Goal: Information Seeking & Learning: Compare options

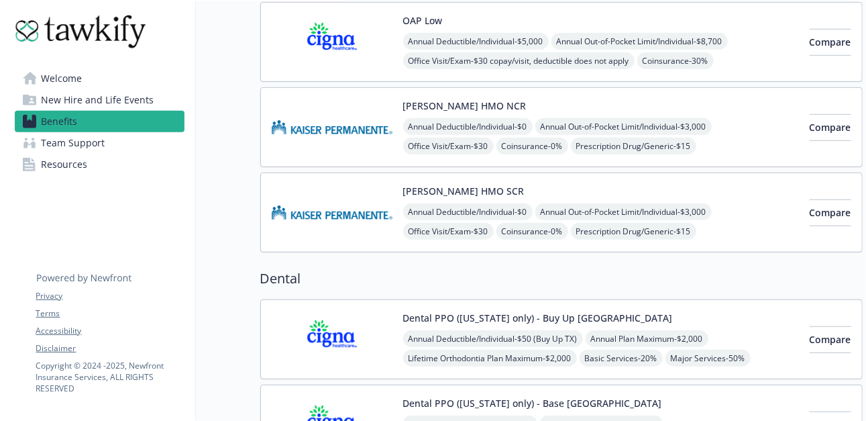
scroll to position [336, 0]
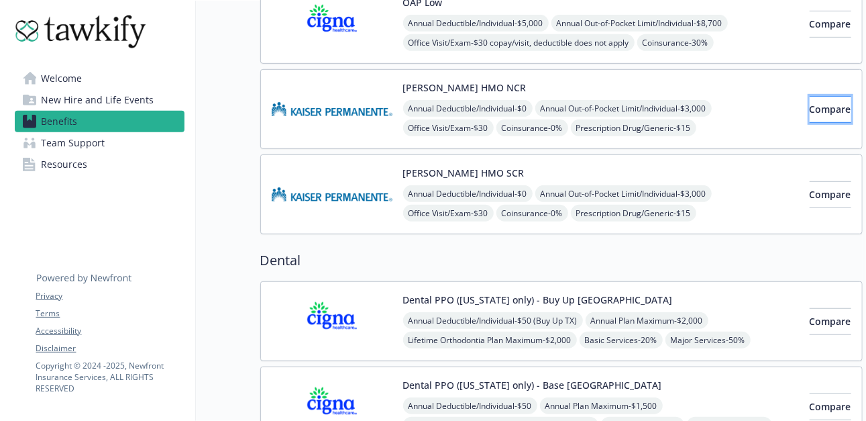
click at [810, 108] on span "Compare" at bounding box center [831, 109] width 42 height 13
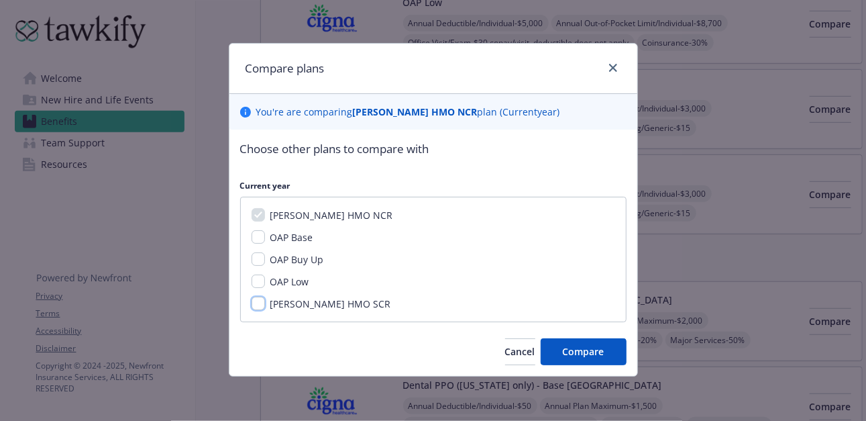
click at [258, 303] on input "[PERSON_NAME] HMO SCR" at bounding box center [258, 303] width 13 height 13
checkbox input "true"
click at [571, 345] on span "Compare" at bounding box center [584, 351] width 42 height 13
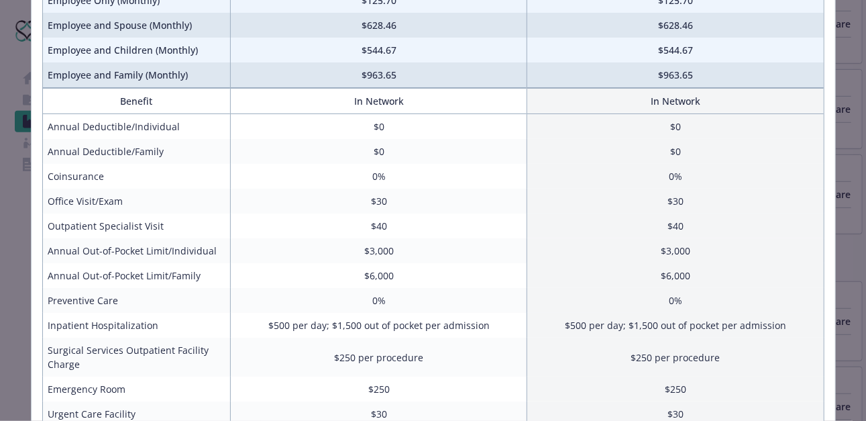
scroll to position [0, 0]
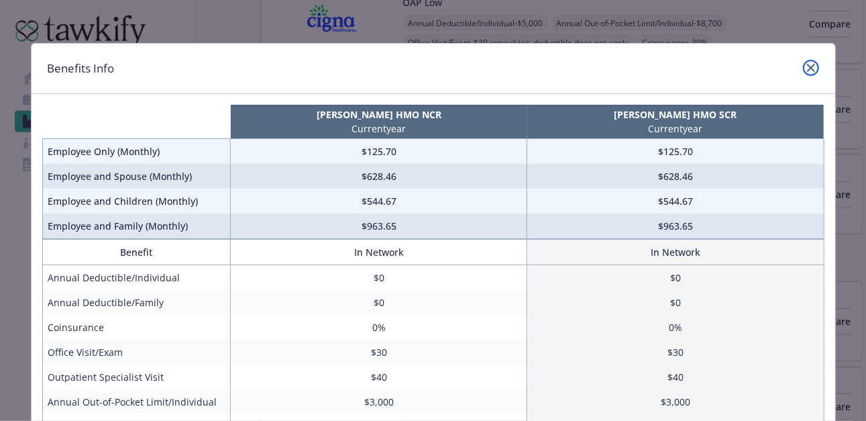
click at [807, 65] on icon "close" at bounding box center [811, 68] width 8 height 8
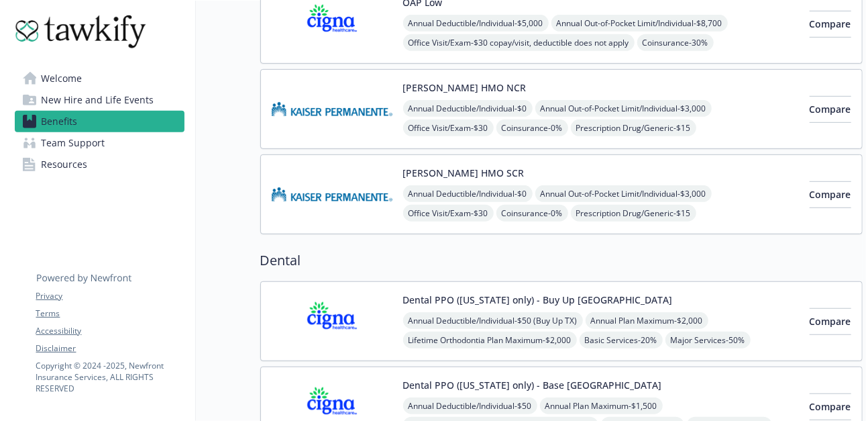
click at [524, 85] on div "[PERSON_NAME] HMO NCR Annual Deductible/Individual - $0 Annual Out-of-Pocket Li…" at bounding box center [601, 109] width 396 height 57
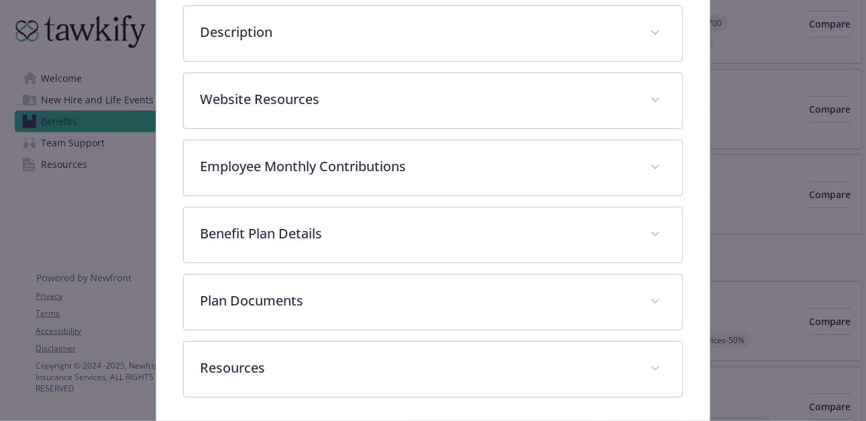
scroll to position [375, 0]
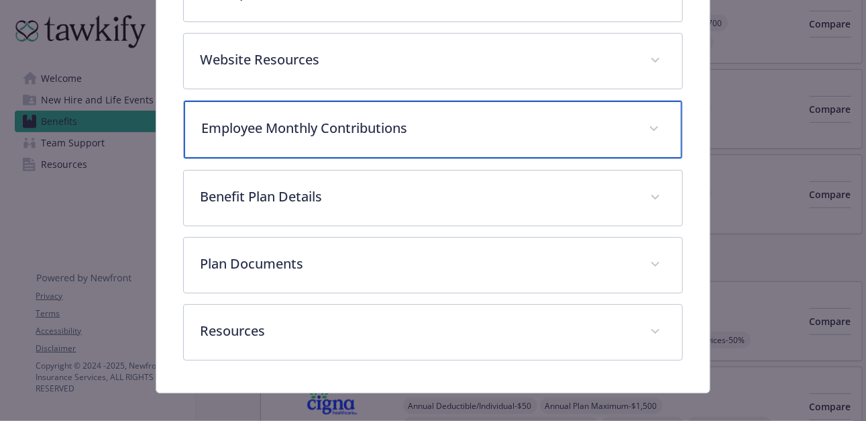
click at [358, 122] on p "Employee Monthly Contributions" at bounding box center [416, 128] width 431 height 20
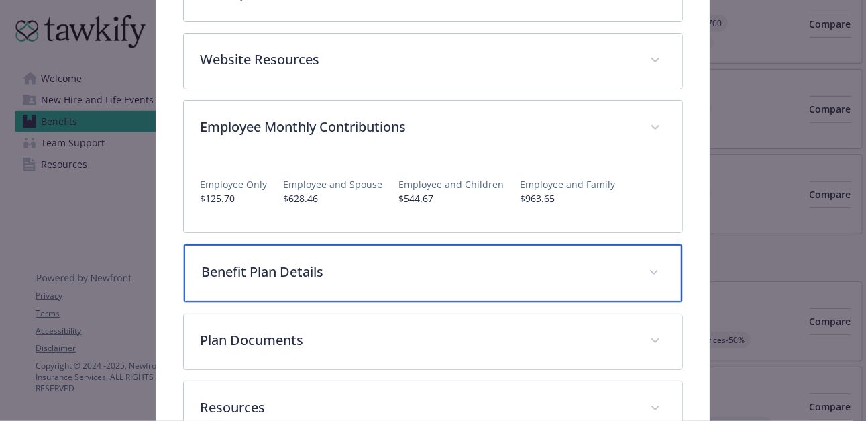
click at [343, 272] on p "Benefit Plan Details" at bounding box center [416, 272] width 431 height 20
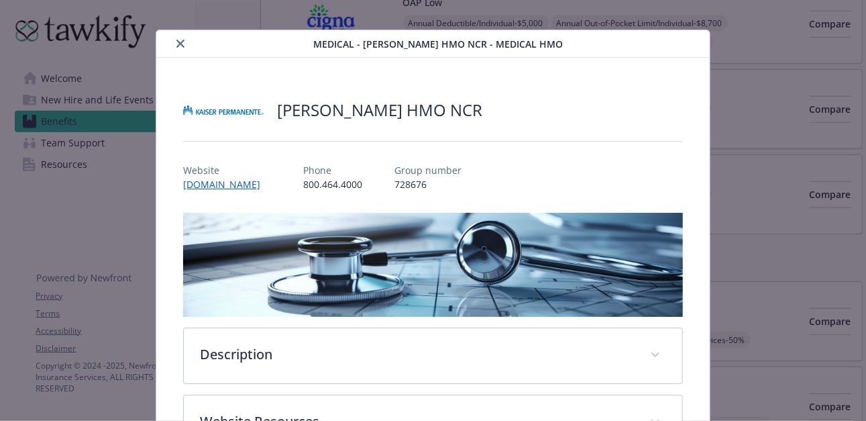
scroll to position [0, 0]
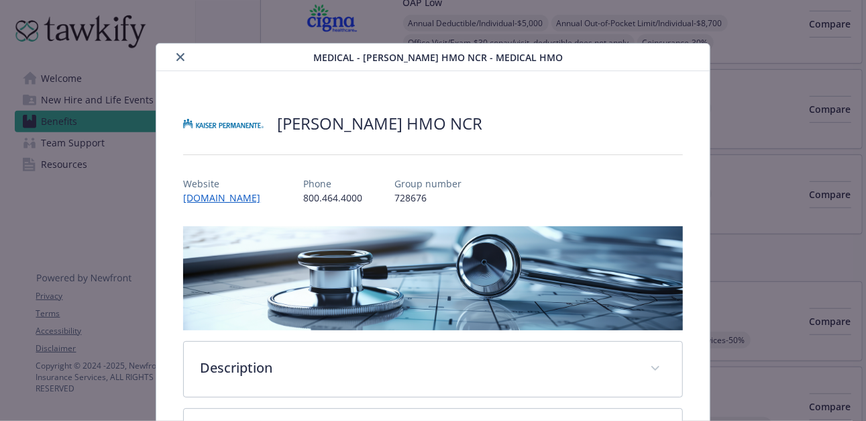
click at [177, 56] on icon "close" at bounding box center [180, 57] width 8 height 8
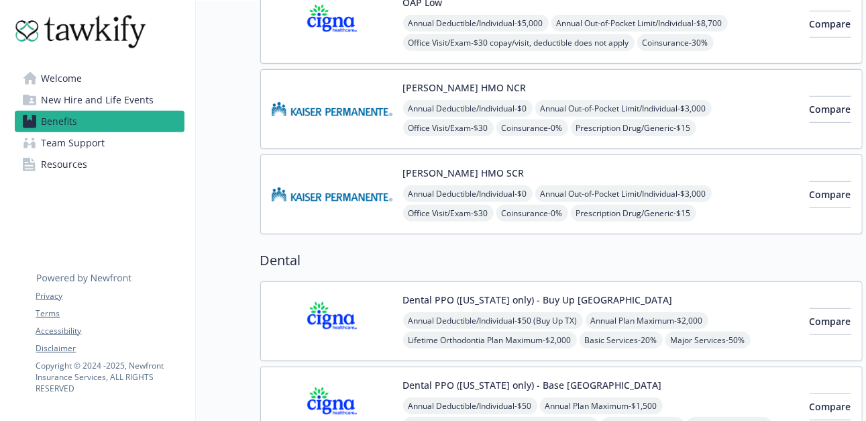
click at [84, 121] on link "Benefits" at bounding box center [100, 121] width 170 height 21
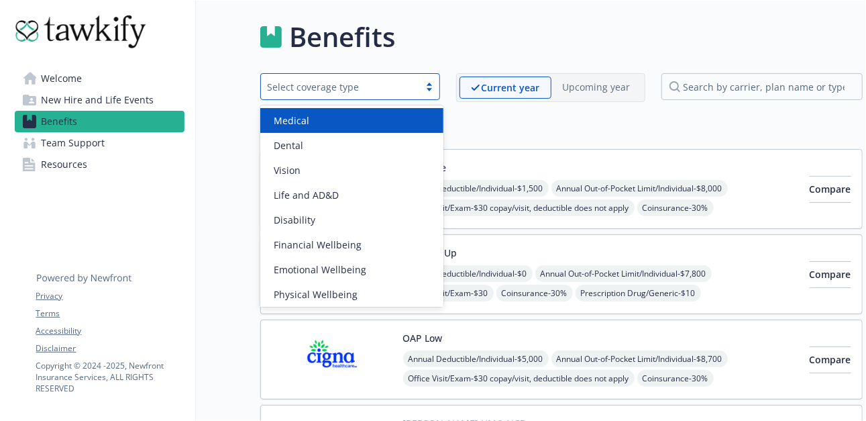
click at [432, 87] on div at bounding box center [429, 86] width 20 height 11
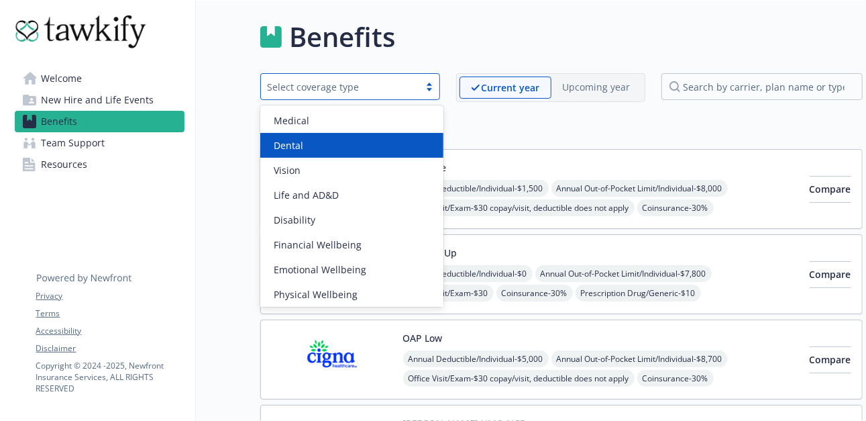
click at [293, 144] on span "Dental" at bounding box center [289, 145] width 30 height 14
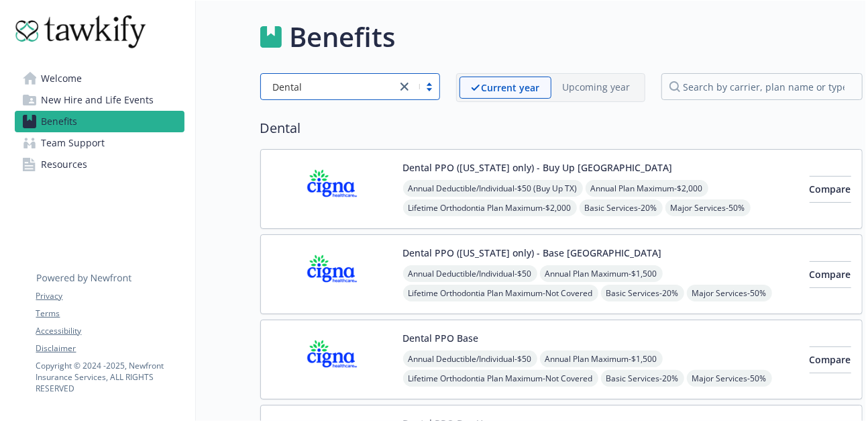
scroll to position [168, 0]
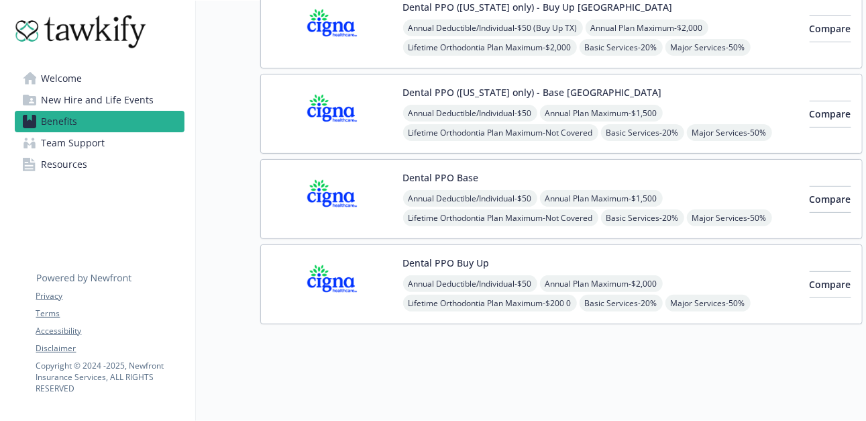
click at [711, 280] on div "Annual Deductible/Individual - $50 Annual Plan Maximum - $2,000 Lifetime Orthod…" at bounding box center [601, 303] width 396 height 56
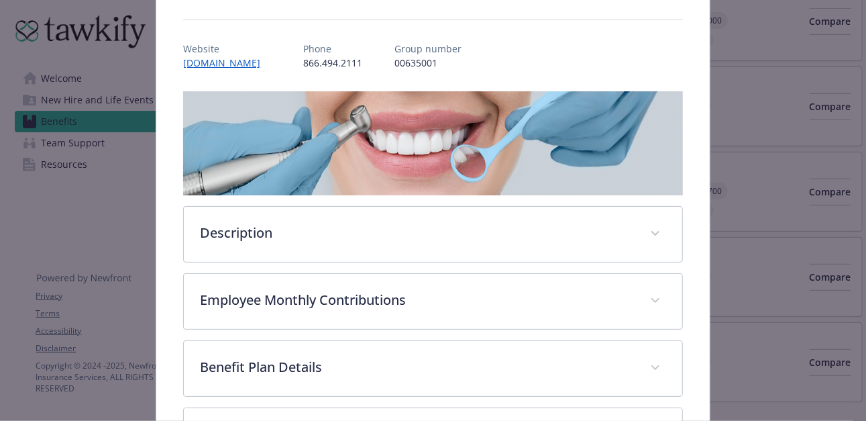
scroll to position [174, 0]
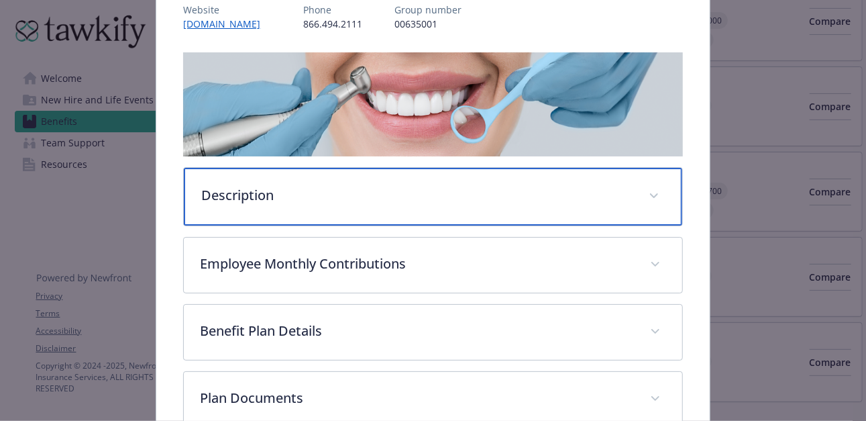
click at [392, 185] on p "Description" at bounding box center [416, 195] width 431 height 20
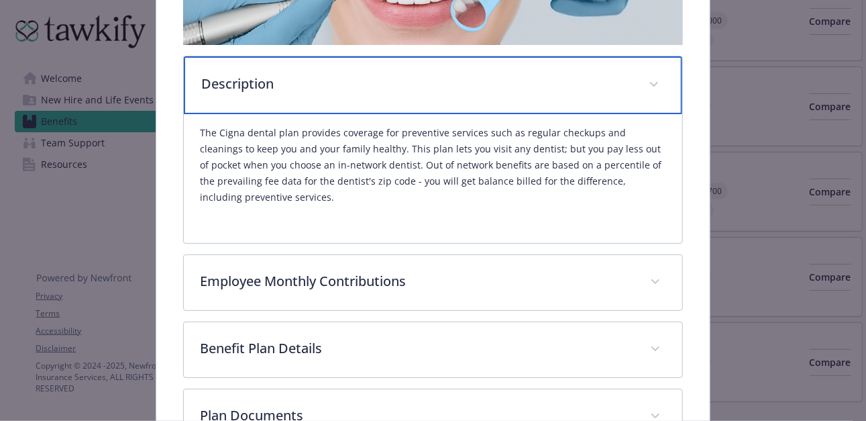
scroll to position [308, 0]
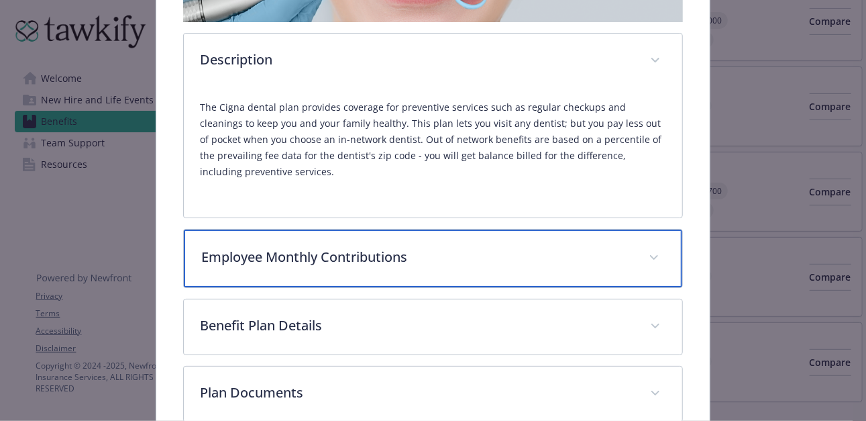
click at [378, 252] on p "Employee Monthly Contributions" at bounding box center [416, 257] width 431 height 20
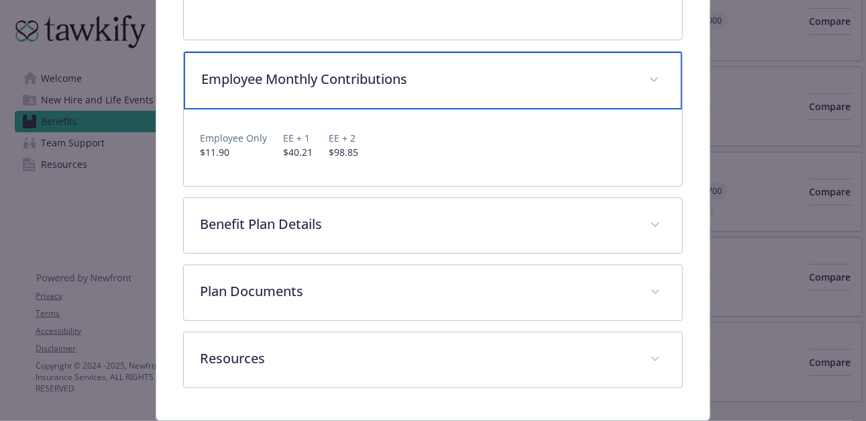
scroll to position [509, 0]
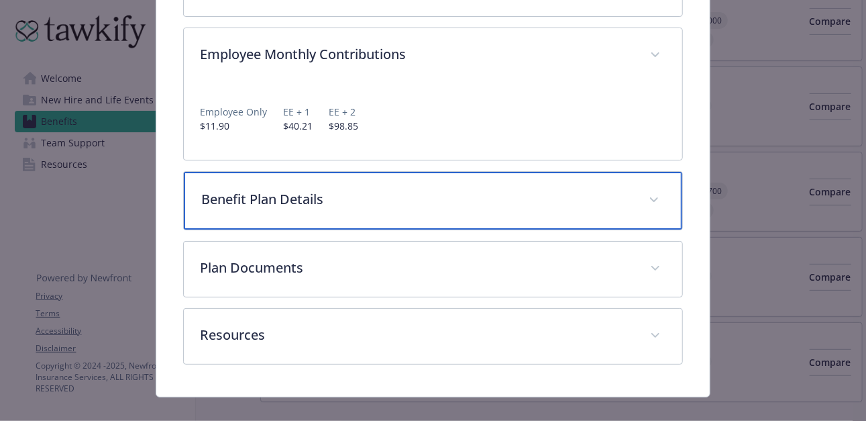
click at [355, 205] on p "Benefit Plan Details" at bounding box center [416, 199] width 431 height 20
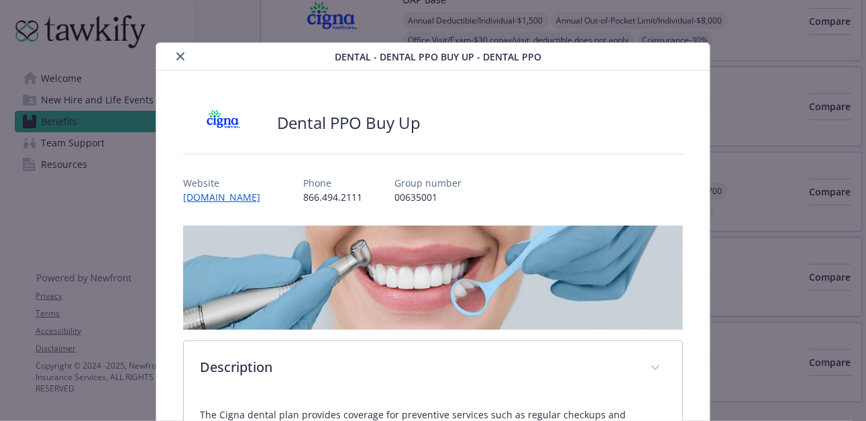
scroll to position [0, 0]
click at [176, 54] on icon "close" at bounding box center [180, 57] width 8 height 8
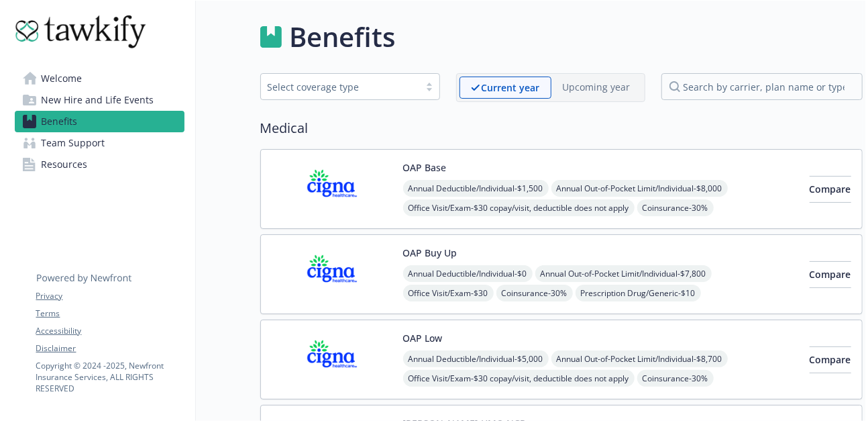
click at [433, 87] on div at bounding box center [429, 86] width 20 height 11
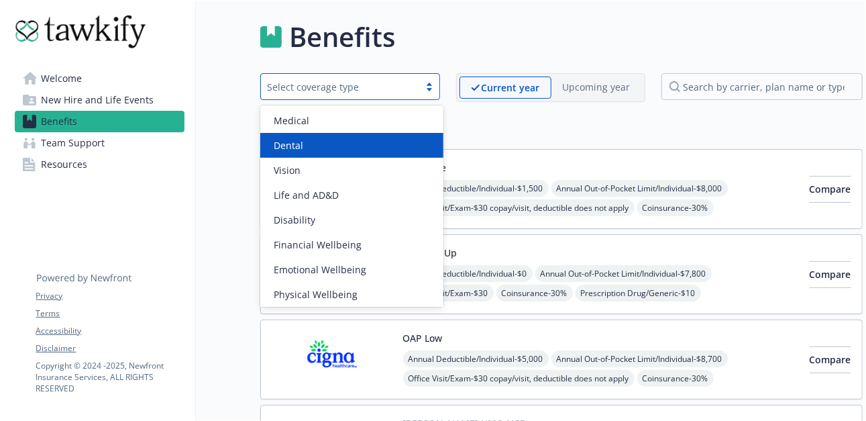
click at [310, 147] on div "Dental" at bounding box center [351, 145] width 167 height 14
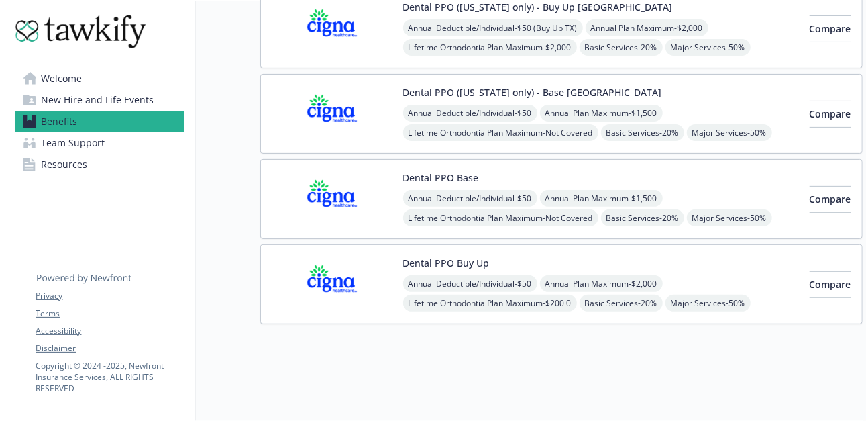
scroll to position [168, 0]
click at [532, 257] on div "Dental PPO Buy Up Annual Deductible/Individual - $50 Annual Plan Maximum - $2,0…" at bounding box center [601, 284] width 396 height 57
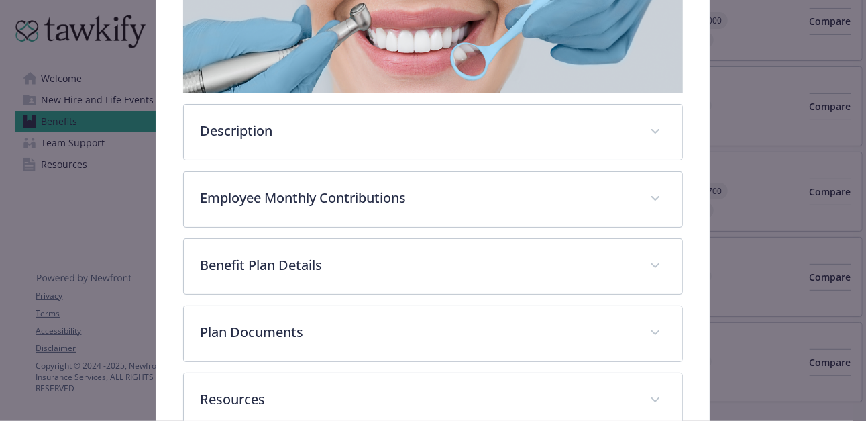
scroll to position [308, 0]
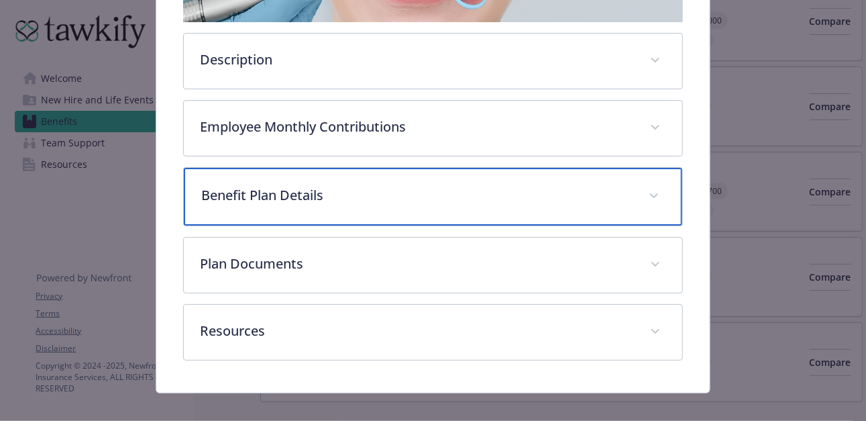
click at [321, 200] on p "Benefit Plan Details" at bounding box center [416, 195] width 431 height 20
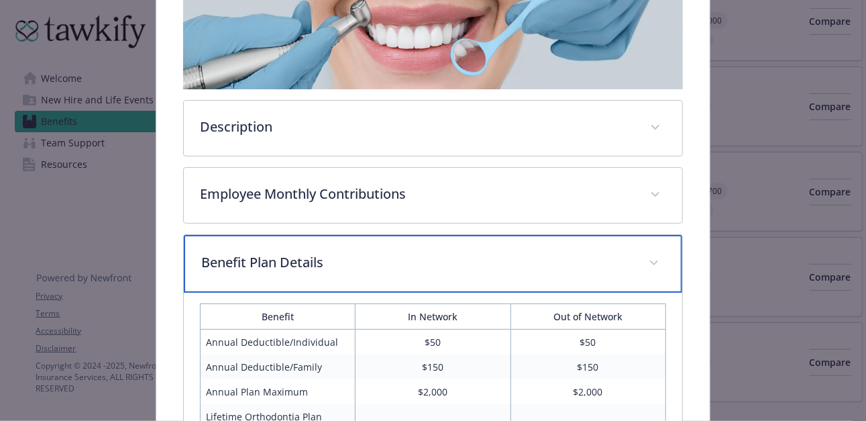
scroll to position [174, 0]
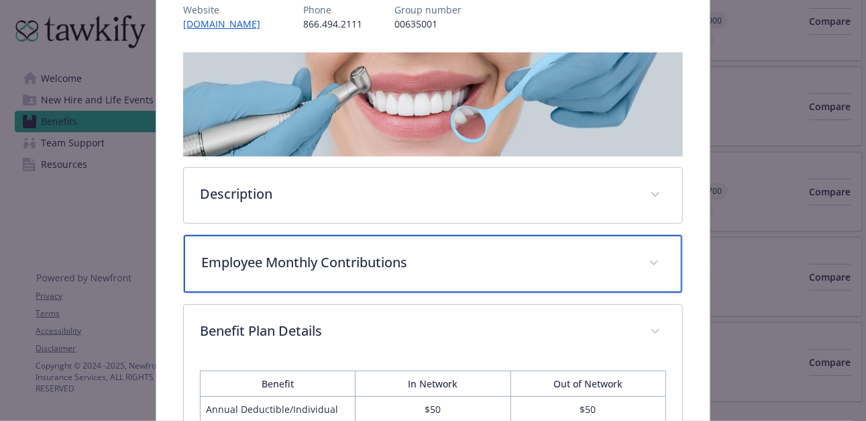
click at [399, 256] on p "Employee Monthly Contributions" at bounding box center [416, 262] width 431 height 20
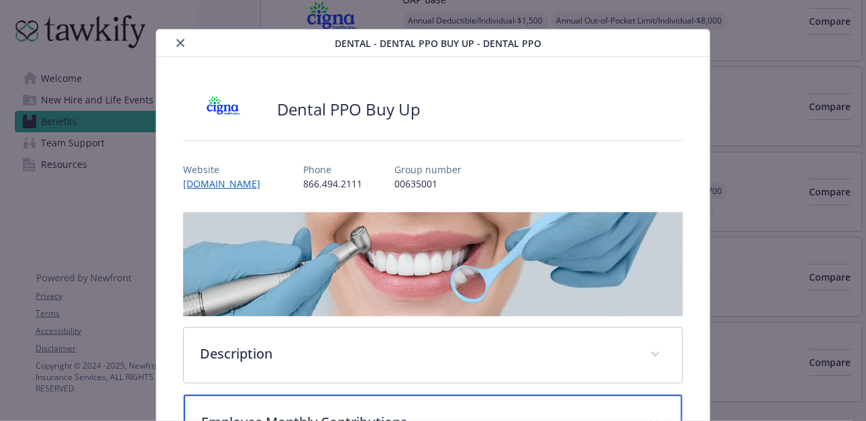
scroll to position [0, 0]
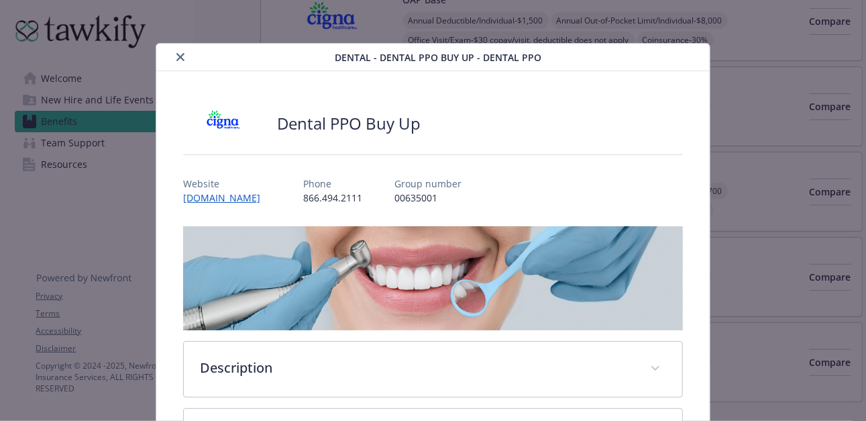
click at [176, 58] on icon "close" at bounding box center [180, 57] width 8 height 8
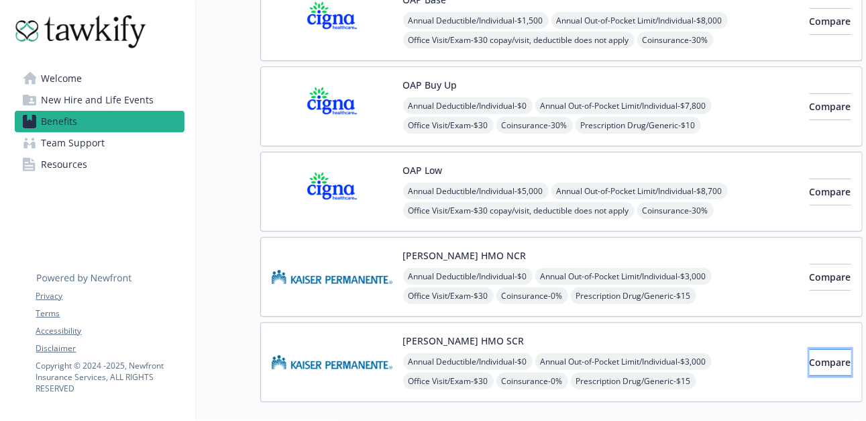
click at [810, 357] on span "Compare" at bounding box center [831, 362] width 42 height 13
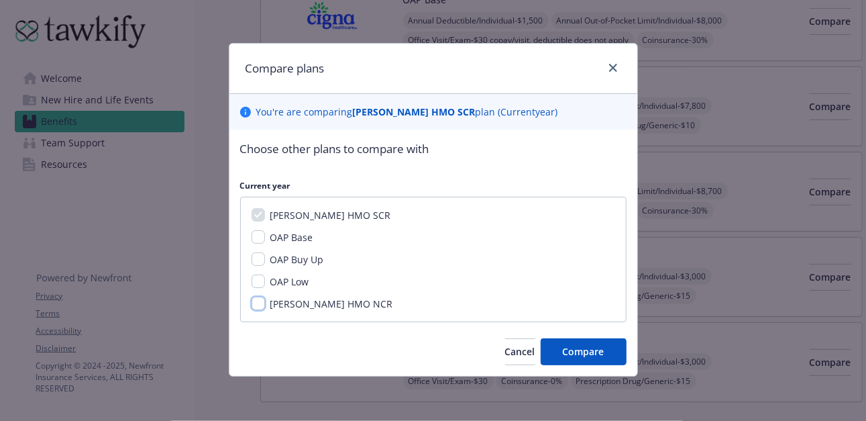
click at [258, 301] on input "[PERSON_NAME] HMO NCR" at bounding box center [258, 303] width 13 height 13
checkbox input "true"
click at [582, 350] on span "Compare" at bounding box center [584, 351] width 42 height 13
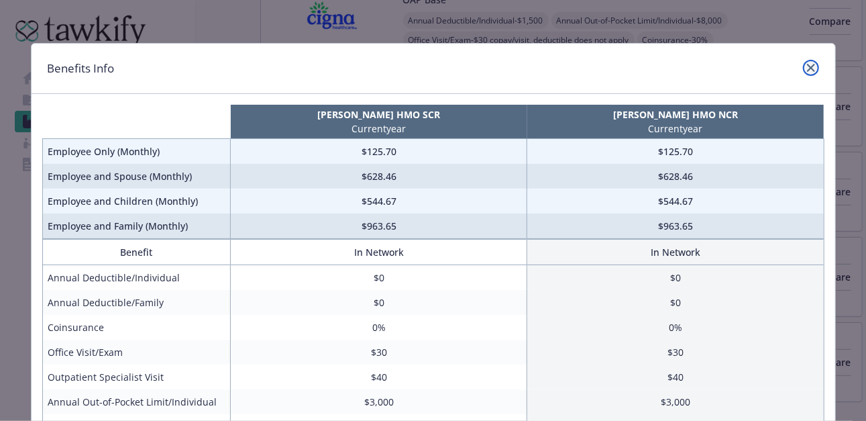
click at [807, 64] on icon "close" at bounding box center [811, 68] width 8 height 8
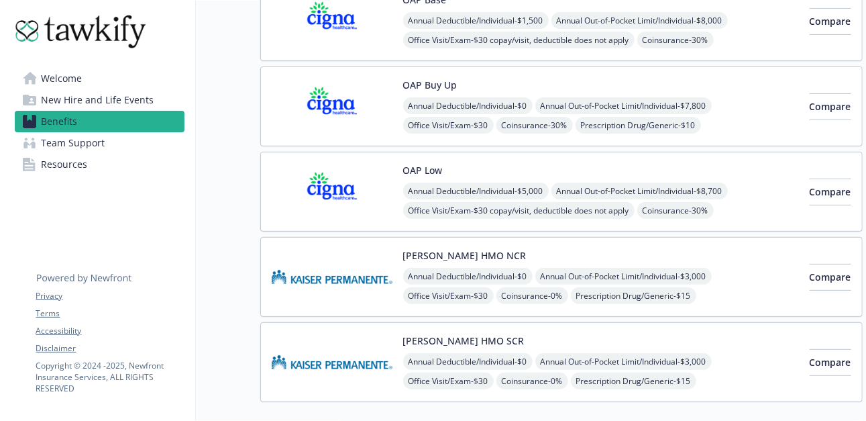
click at [507, 258] on div "[PERSON_NAME] HMO NCR Annual Deductible/Individual - $0 Annual Out-of-Pocket Li…" at bounding box center [601, 276] width 396 height 57
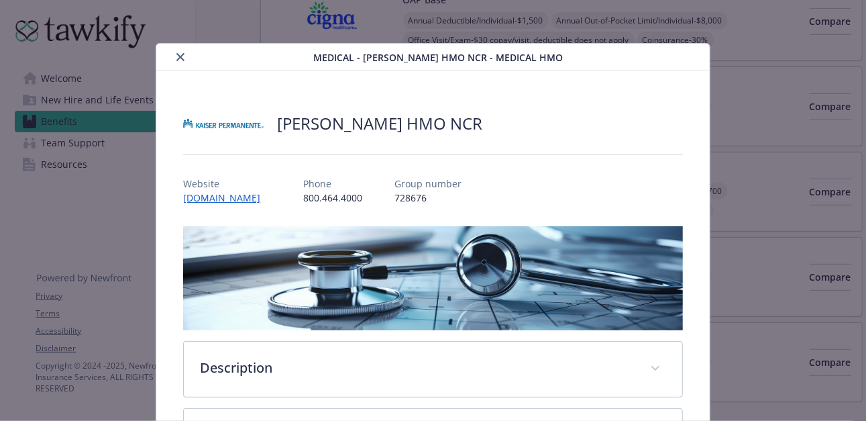
scroll to position [40, 0]
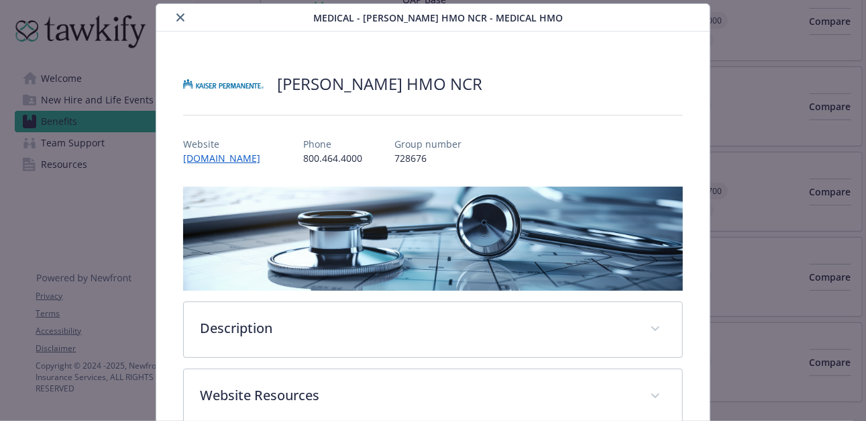
click at [177, 14] on icon "close" at bounding box center [180, 17] width 8 height 8
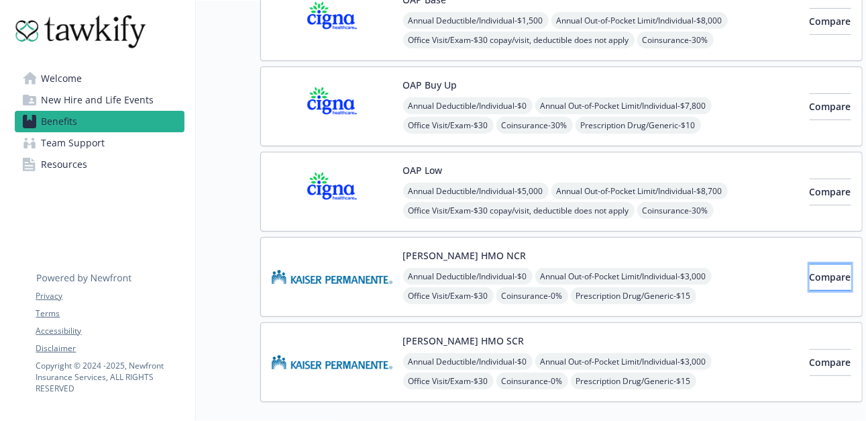
click at [810, 277] on span "Compare" at bounding box center [831, 276] width 42 height 13
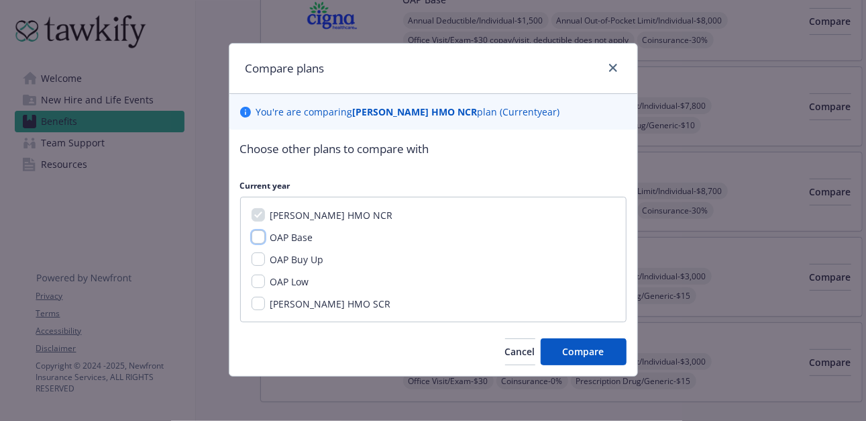
click at [258, 239] on input "OAP Base" at bounding box center [258, 236] width 13 height 13
checkbox input "true"
click at [259, 257] on input "OAP Buy Up" at bounding box center [258, 258] width 13 height 13
checkbox input "true"
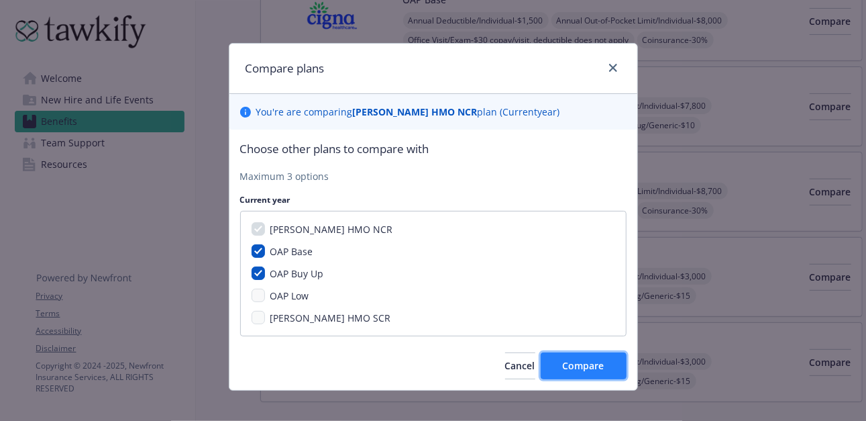
click at [578, 367] on span "Compare" at bounding box center [584, 365] width 42 height 13
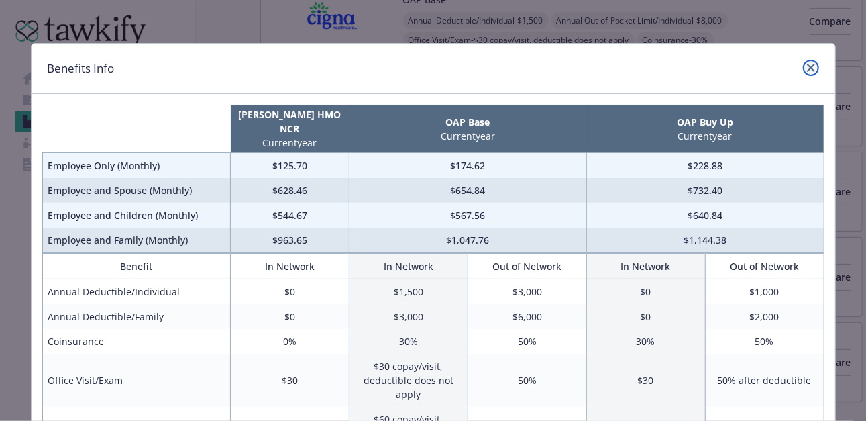
click at [807, 67] on icon "close" at bounding box center [811, 68] width 8 height 8
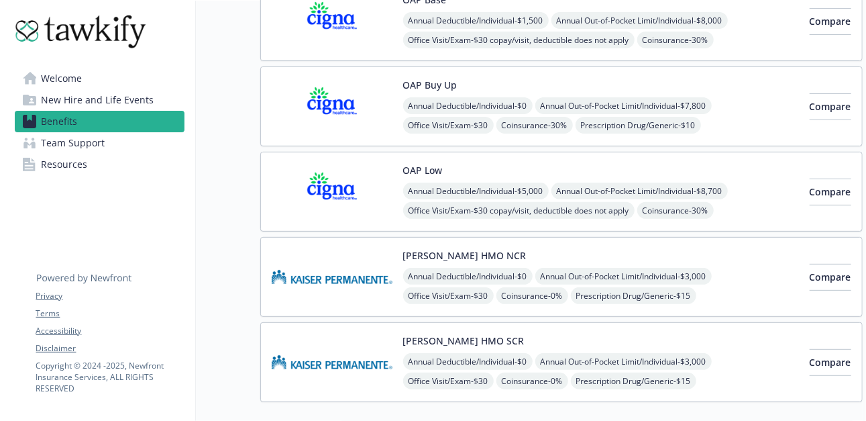
click at [555, 253] on div "[PERSON_NAME] HMO NCR Annual Deductible/Individual - $0 Annual Out-of-Pocket Li…" at bounding box center [601, 276] width 396 height 57
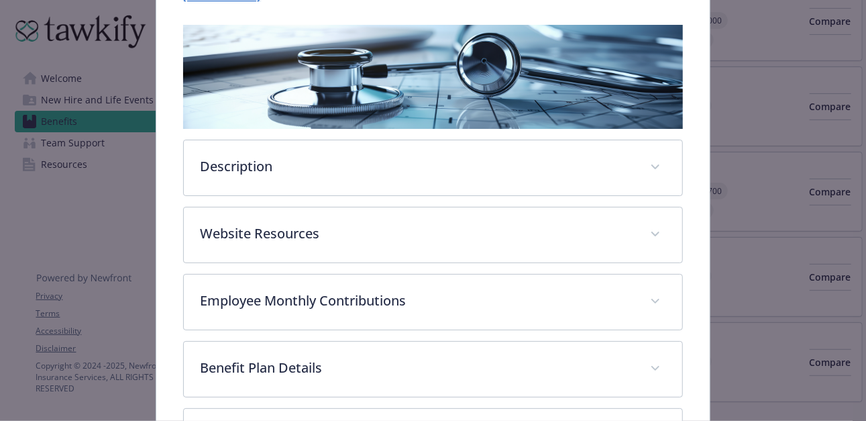
scroll to position [268, 0]
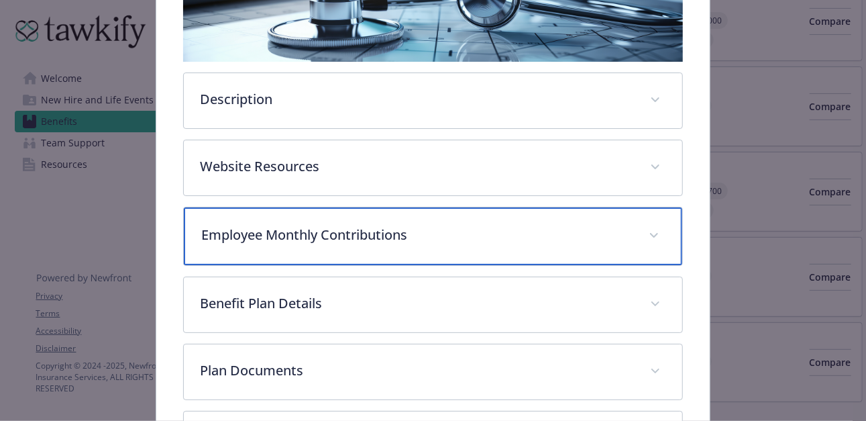
click at [319, 242] on div "Employee Monthly Contributions" at bounding box center [433, 236] width 498 height 58
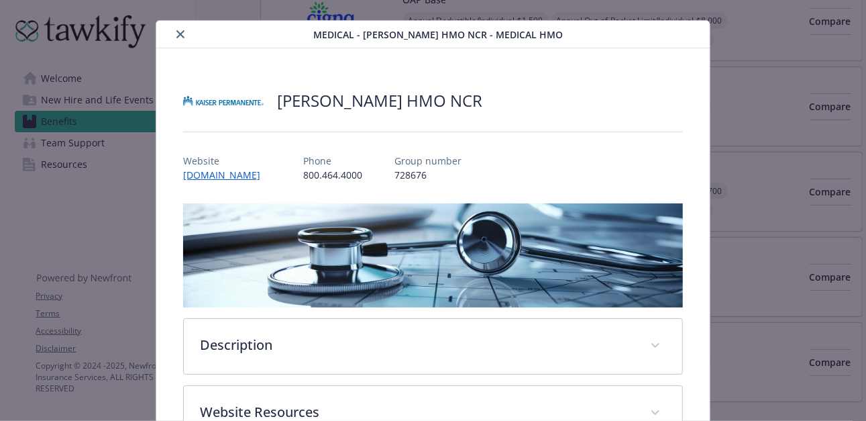
scroll to position [0, 0]
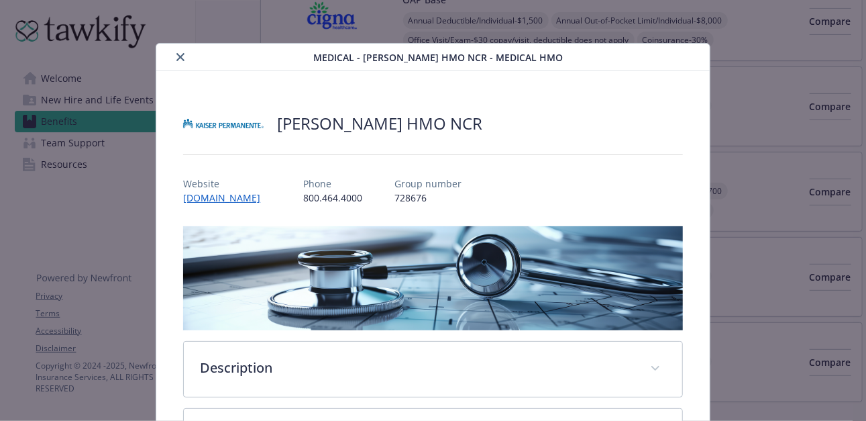
click at [179, 56] on icon "close" at bounding box center [180, 57] width 8 height 8
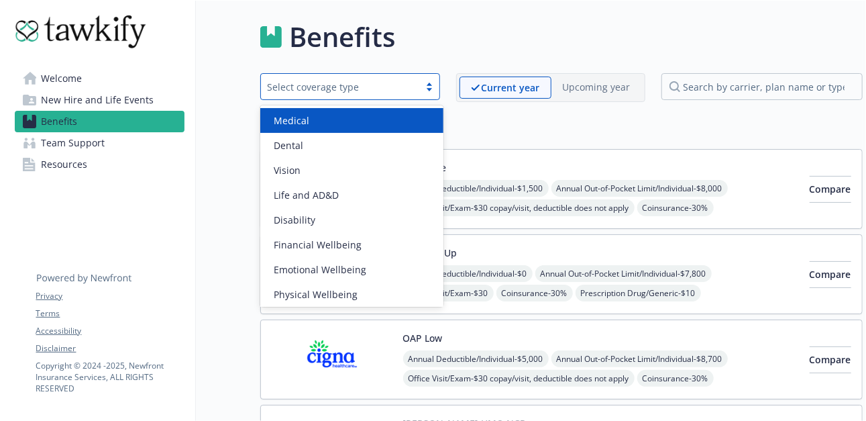
click at [432, 83] on div at bounding box center [429, 86] width 20 height 11
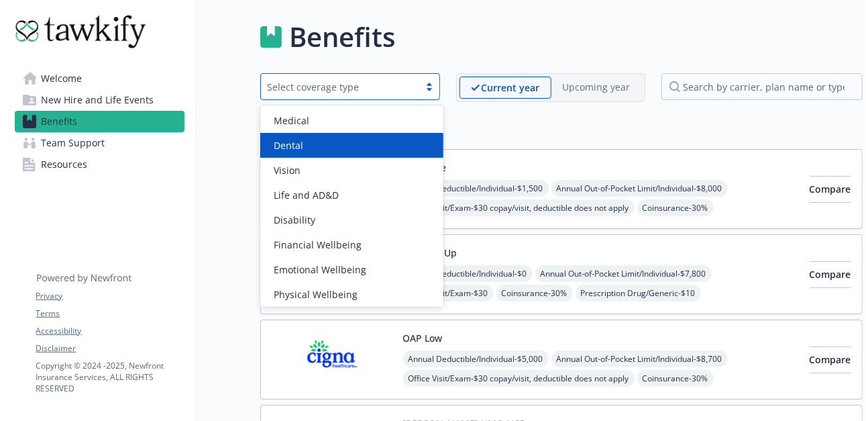
click at [301, 143] on span "Dental" at bounding box center [289, 145] width 30 height 14
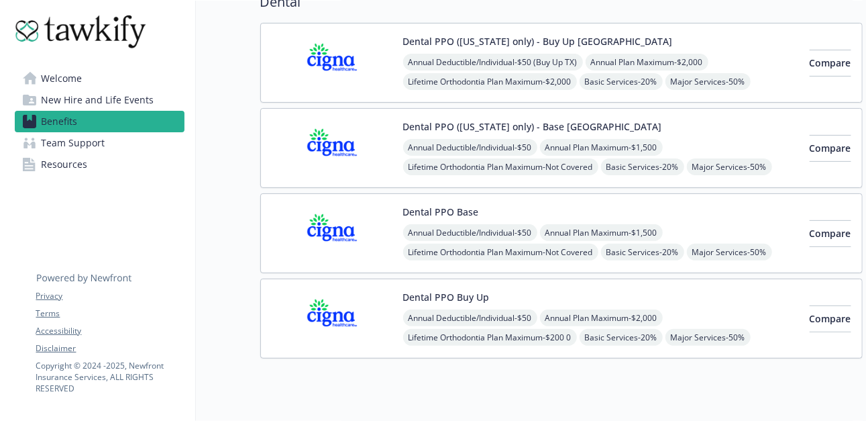
scroll to position [134, 0]
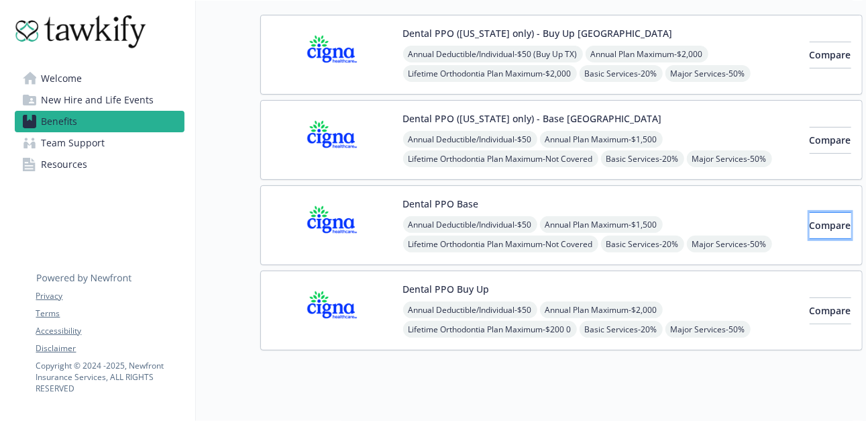
click at [813, 219] on span "Compare" at bounding box center [831, 225] width 42 height 13
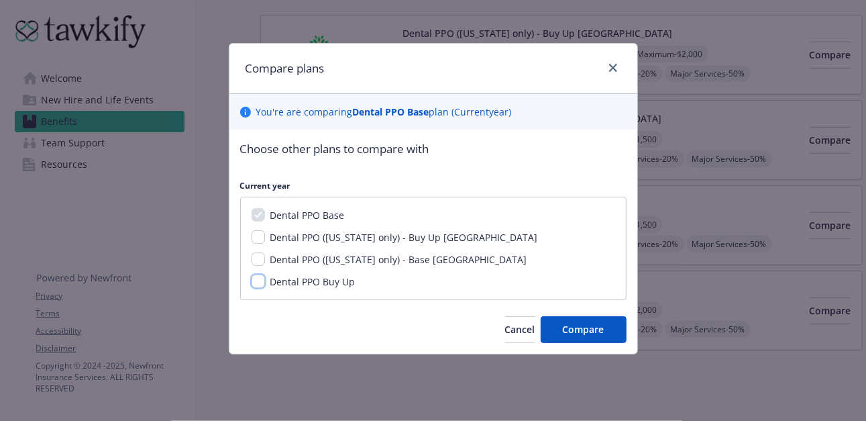
click at [259, 277] on input "Dental PPO Buy Up" at bounding box center [258, 280] width 13 height 13
checkbox input "true"
click at [559, 329] on button "Compare" at bounding box center [584, 329] width 86 height 27
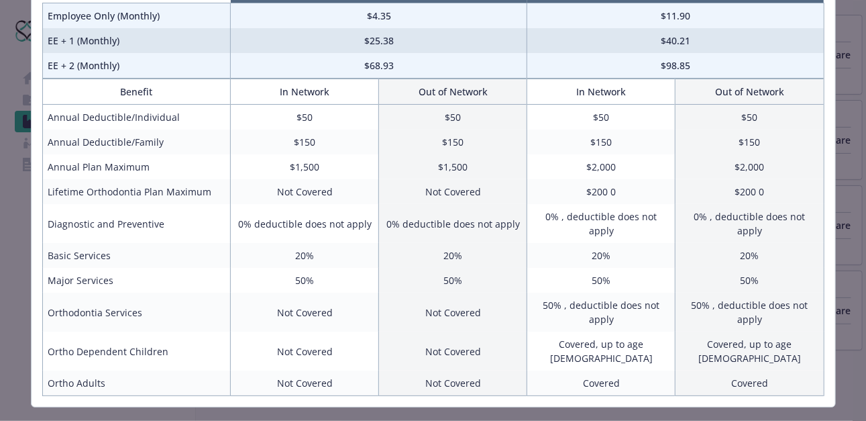
scroll to position [0, 0]
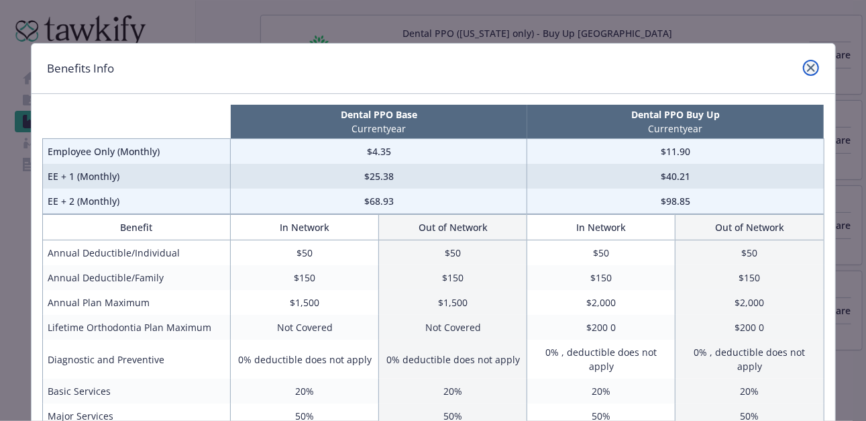
click at [807, 66] on icon "close" at bounding box center [811, 68] width 8 height 8
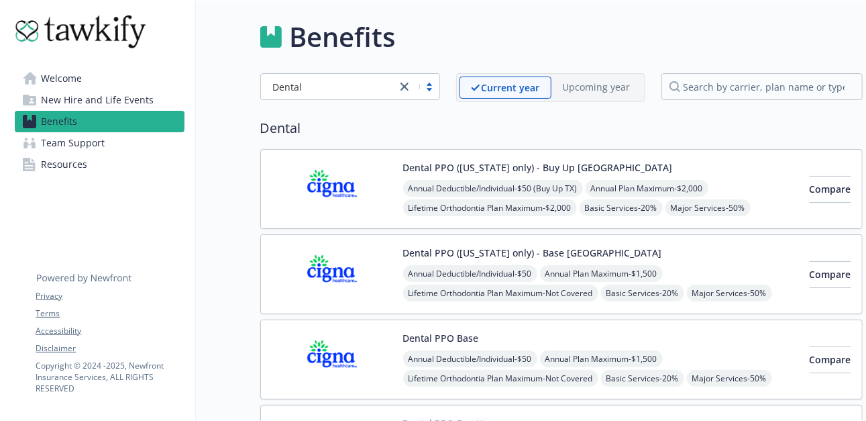
click at [434, 85] on div at bounding box center [418, 87] width 43 height 16
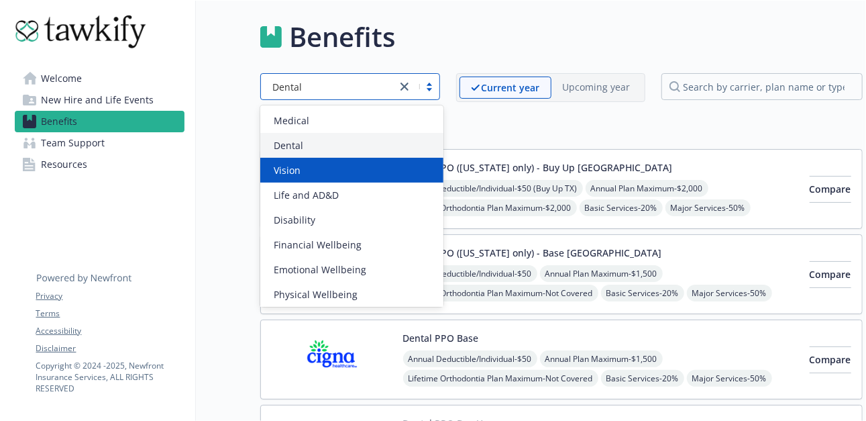
click at [307, 168] on div "Vision" at bounding box center [351, 170] width 167 height 14
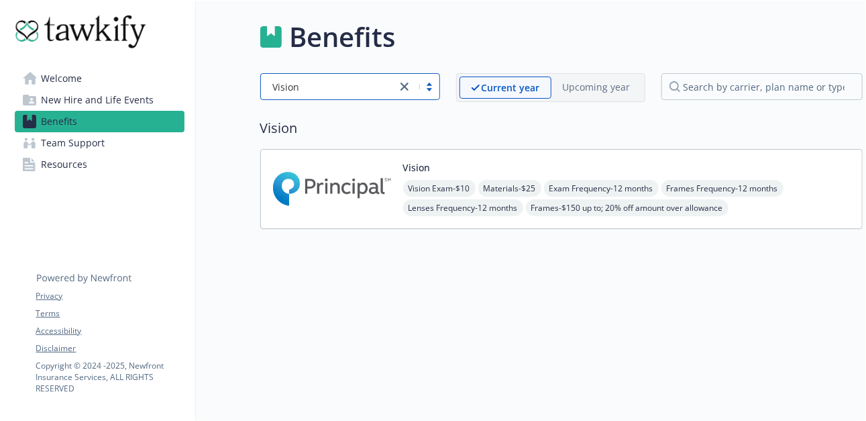
click at [328, 211] on img at bounding box center [332, 188] width 121 height 57
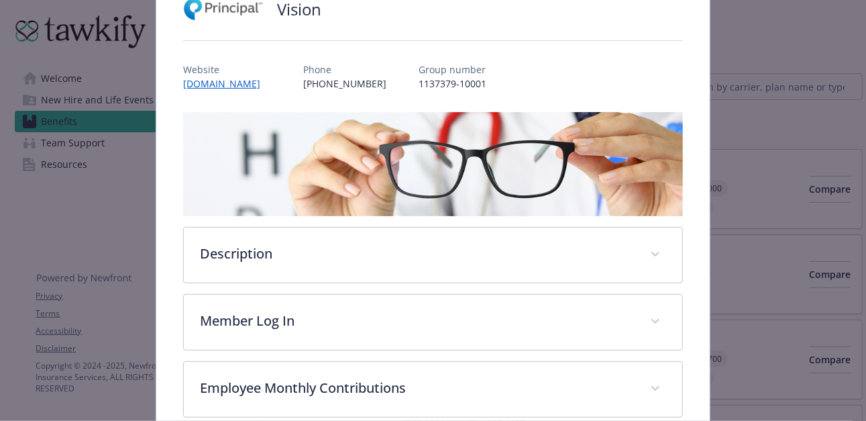
scroll to position [241, 0]
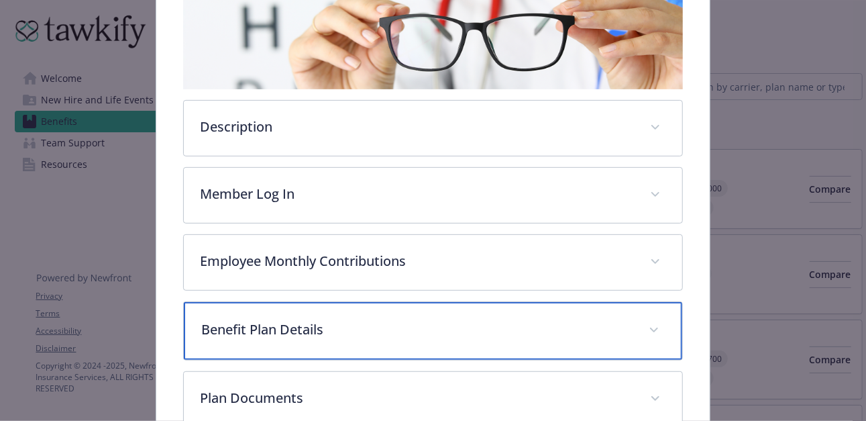
click at [375, 334] on p "Benefit Plan Details" at bounding box center [416, 329] width 431 height 20
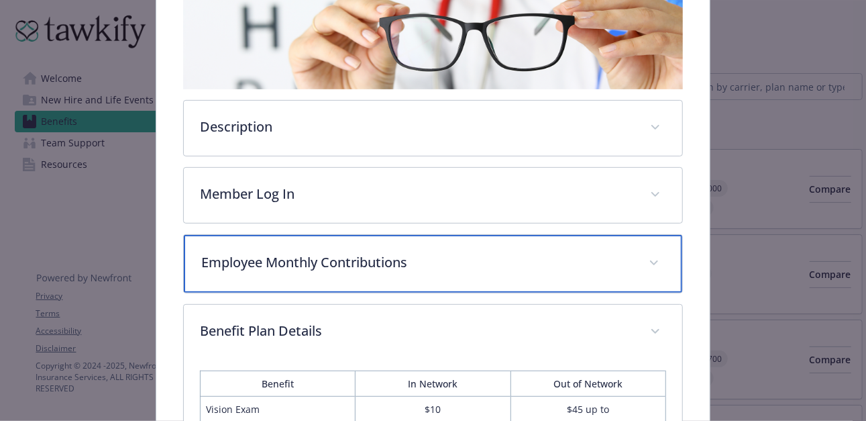
click at [430, 267] on p "Employee Monthly Contributions" at bounding box center [416, 262] width 431 height 20
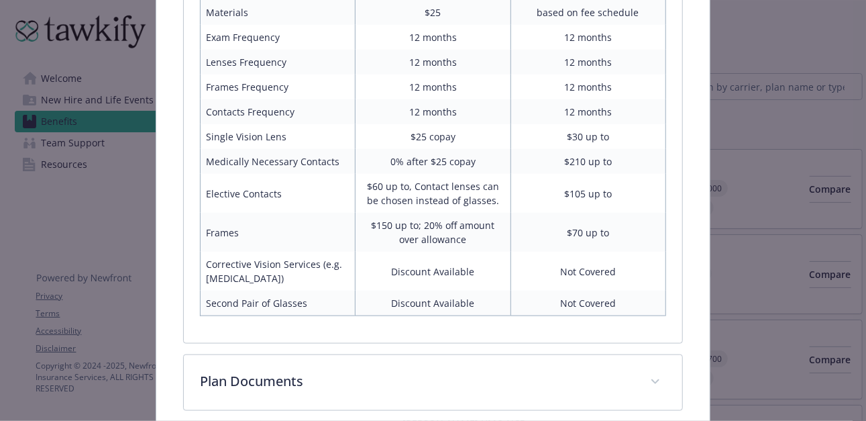
scroll to position [866, 0]
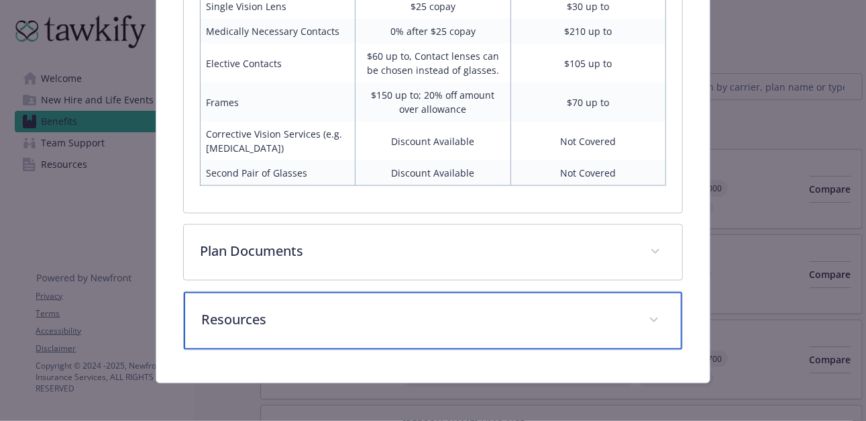
click at [442, 334] on div "Resources" at bounding box center [433, 321] width 498 height 58
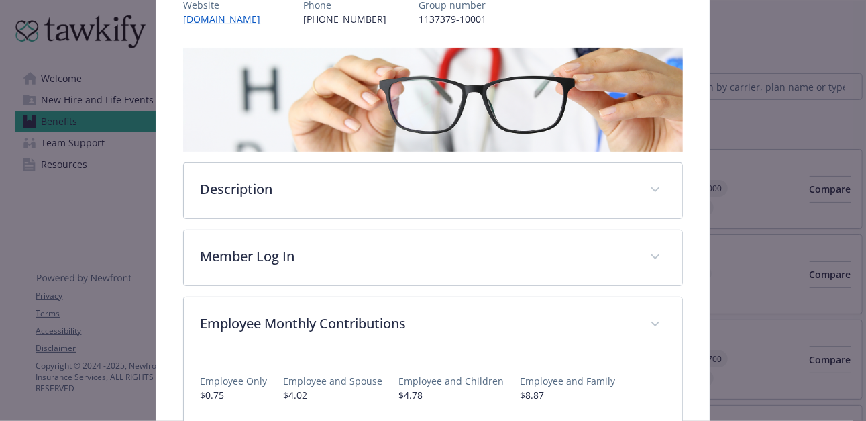
scroll to position [174, 0]
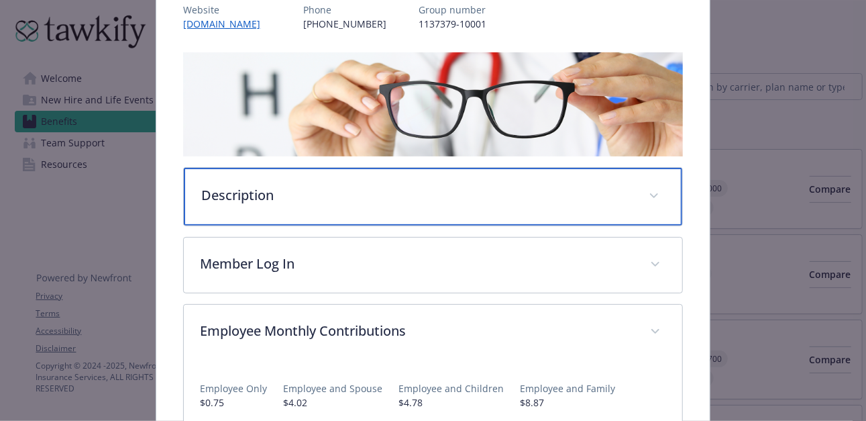
click at [554, 203] on div "Description" at bounding box center [433, 197] width 498 height 58
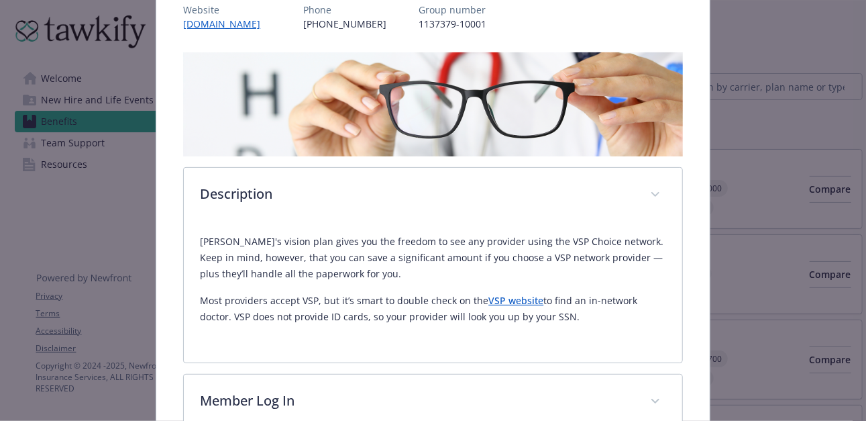
click at [505, 306] on p "Most providers accept VSP, but it’s smart to double check on the VSP website to…" at bounding box center [433, 309] width 466 height 32
click at [510, 301] on link "VSP website" at bounding box center [516, 300] width 55 height 13
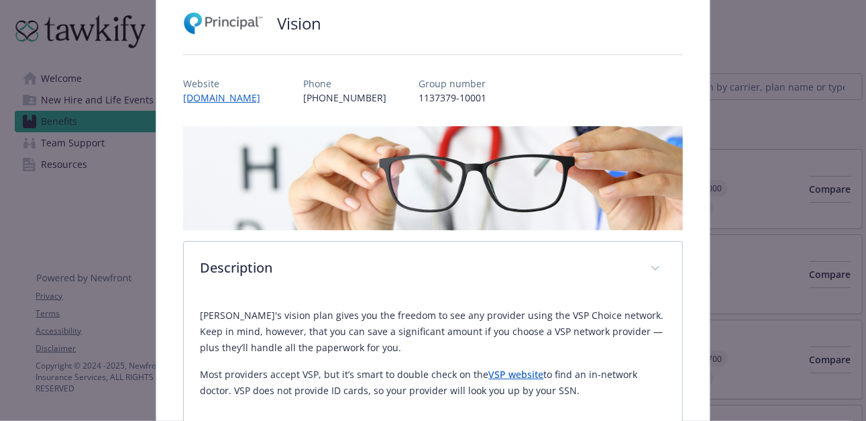
scroll to position [0, 0]
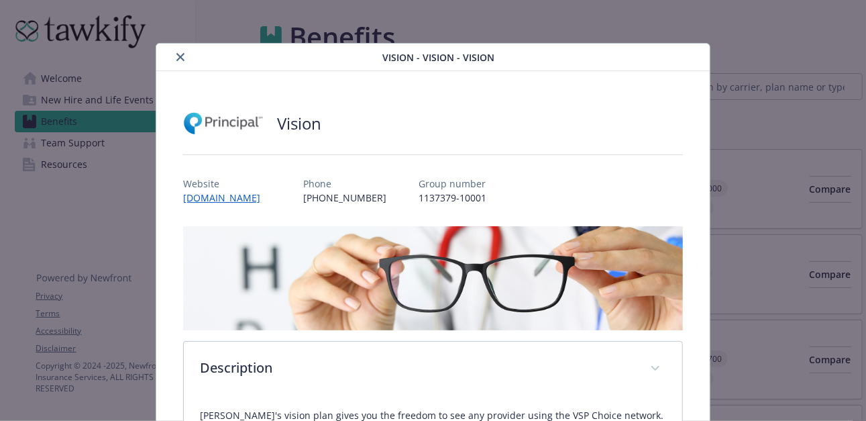
click at [181, 50] on button "close" at bounding box center [180, 57] width 16 height 16
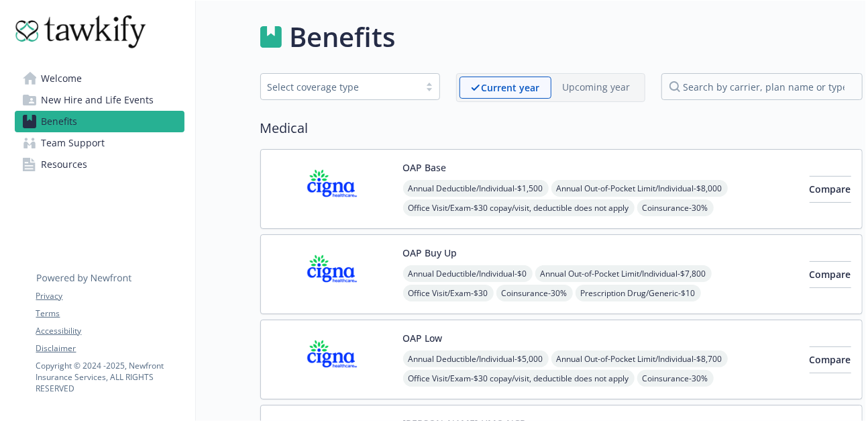
click at [435, 83] on div at bounding box center [429, 86] width 20 height 11
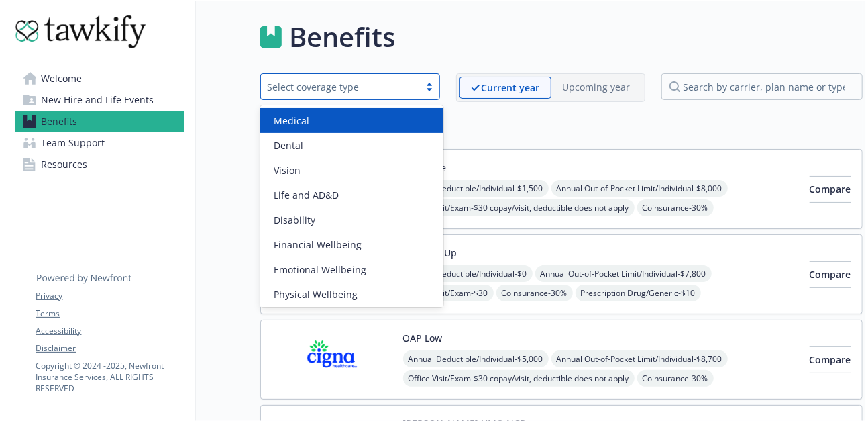
click at [300, 120] on span "Medical" at bounding box center [292, 120] width 36 height 14
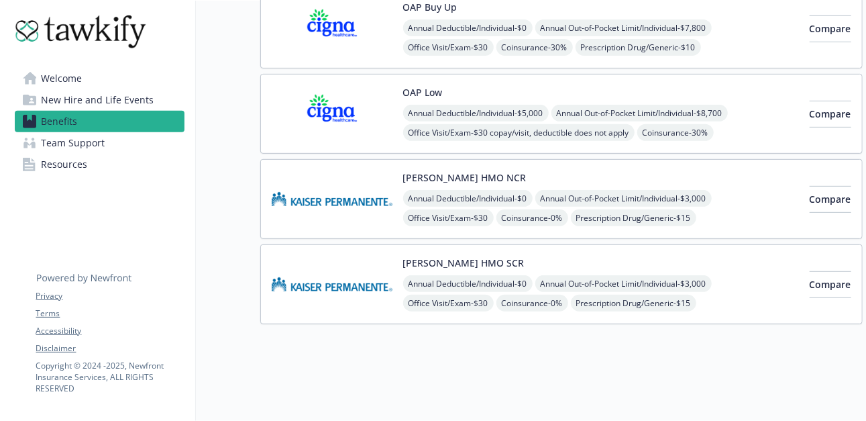
scroll to position [253, 0]
click at [810, 193] on span "Compare" at bounding box center [831, 199] width 42 height 13
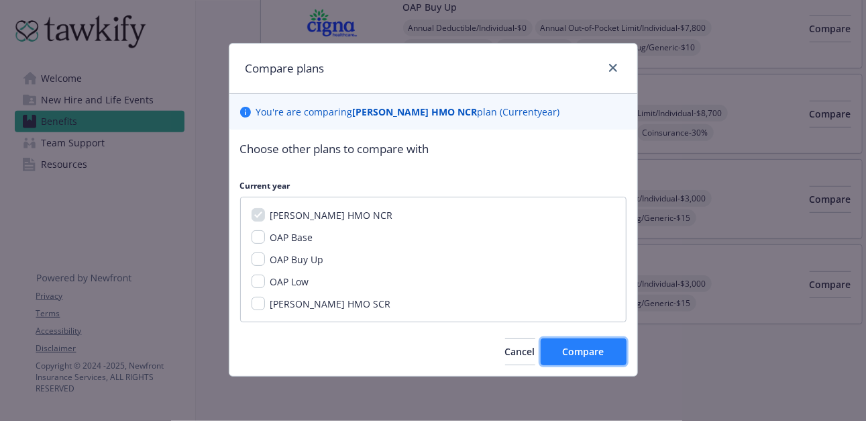
click at [600, 348] on span "Compare" at bounding box center [584, 351] width 42 height 13
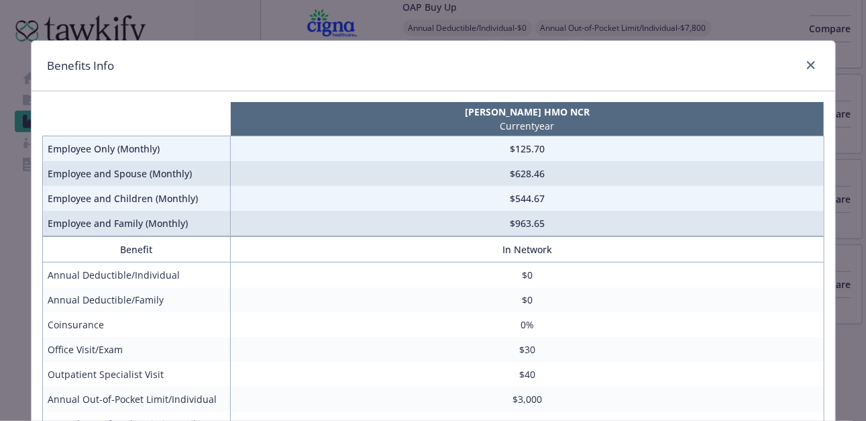
scroll to position [0, 0]
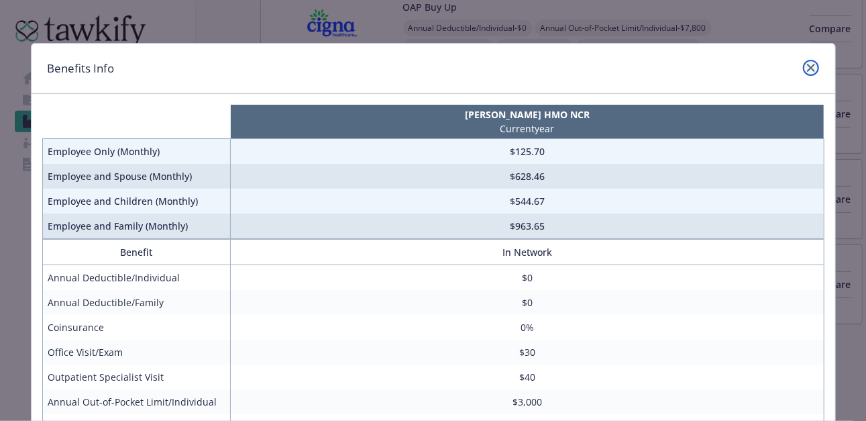
click at [807, 65] on icon "close" at bounding box center [811, 68] width 8 height 8
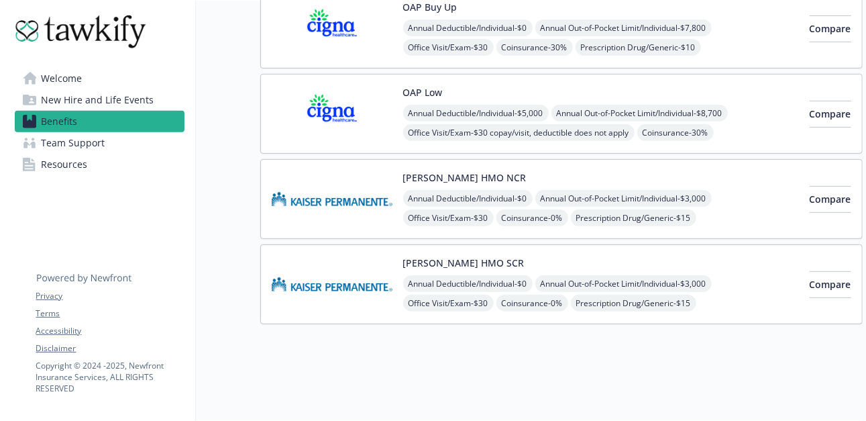
click at [52, 79] on span "Welcome" at bounding box center [62, 78] width 41 height 21
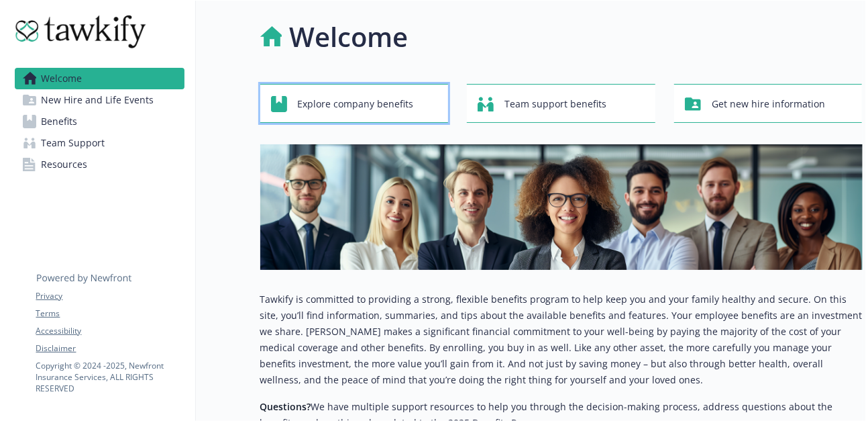
click at [369, 108] on span "Explore company benefits" at bounding box center [356, 104] width 116 height 26
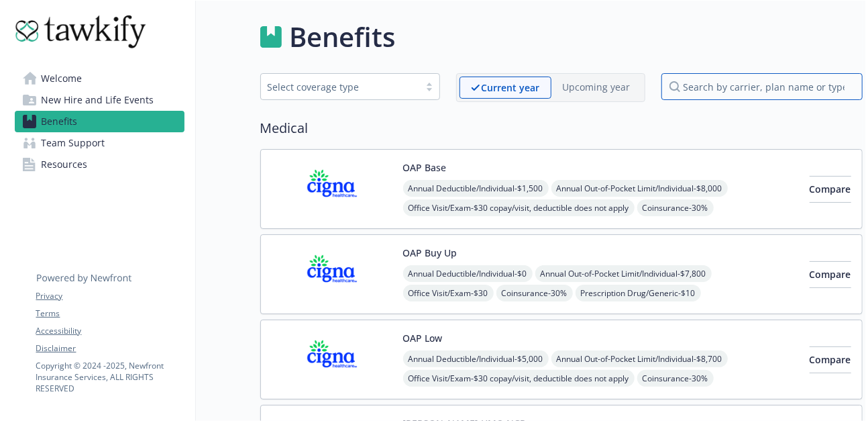
click at [722, 86] on input "search by carrier, plan name or type" at bounding box center [762, 86] width 201 height 27
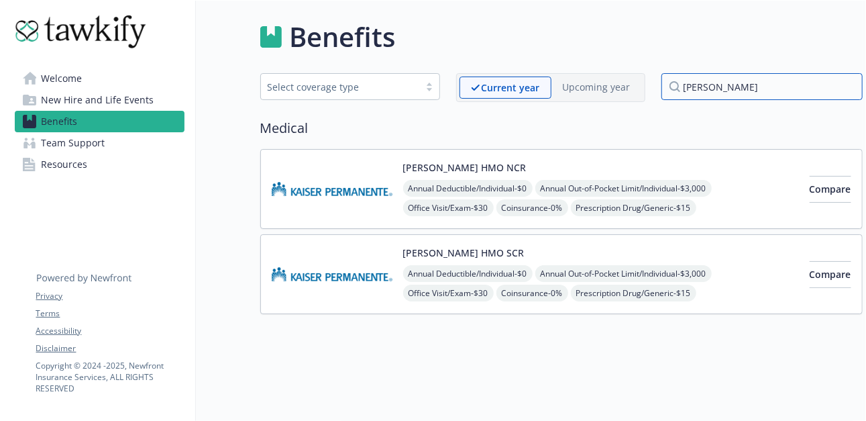
type input "[PERSON_NAME]"
click at [848, 85] on input "[PERSON_NAME]" at bounding box center [762, 86] width 201 height 27
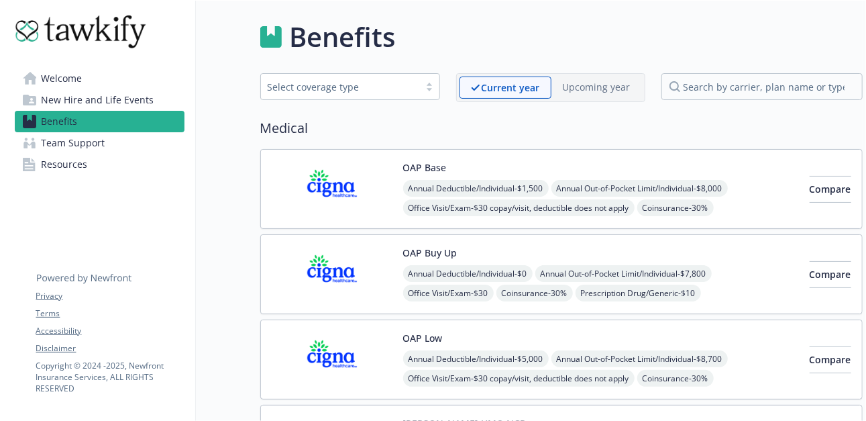
click at [64, 167] on span "Resources" at bounding box center [65, 164] width 46 height 21
